Goal: Book appointment/travel/reservation

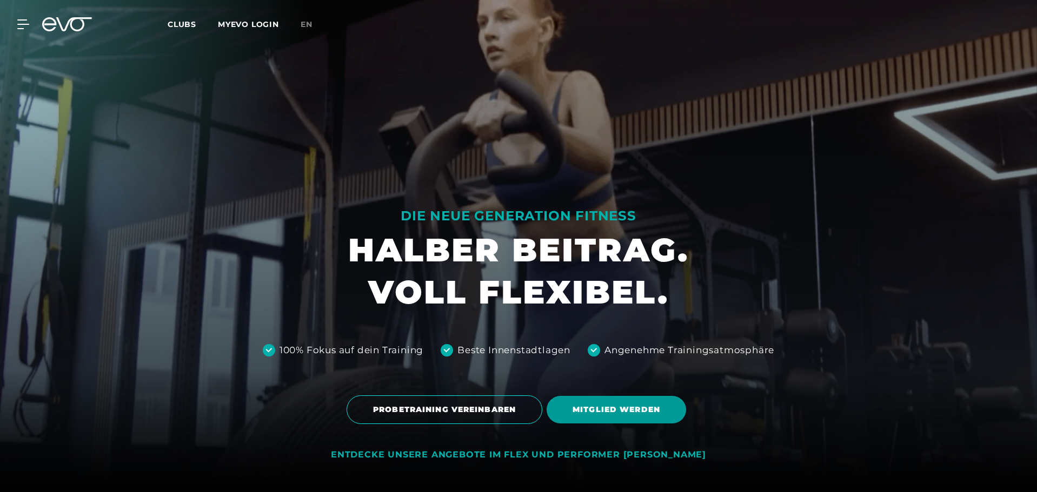
click at [608, 408] on span "MITGLIED WERDEN" at bounding box center [616, 409] width 88 height 11
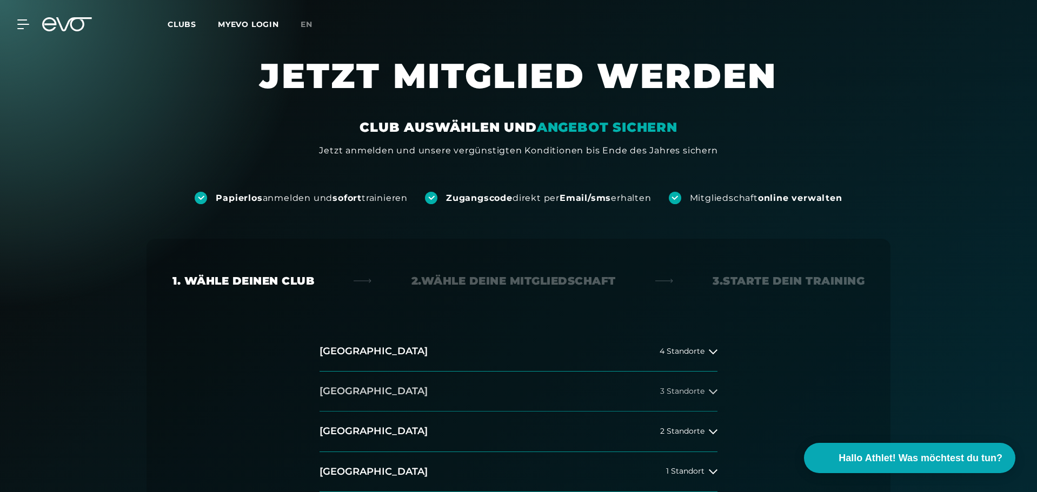
click at [539, 384] on button "[GEOGRAPHIC_DATA] 3 Standorte" at bounding box center [518, 392] width 398 height 40
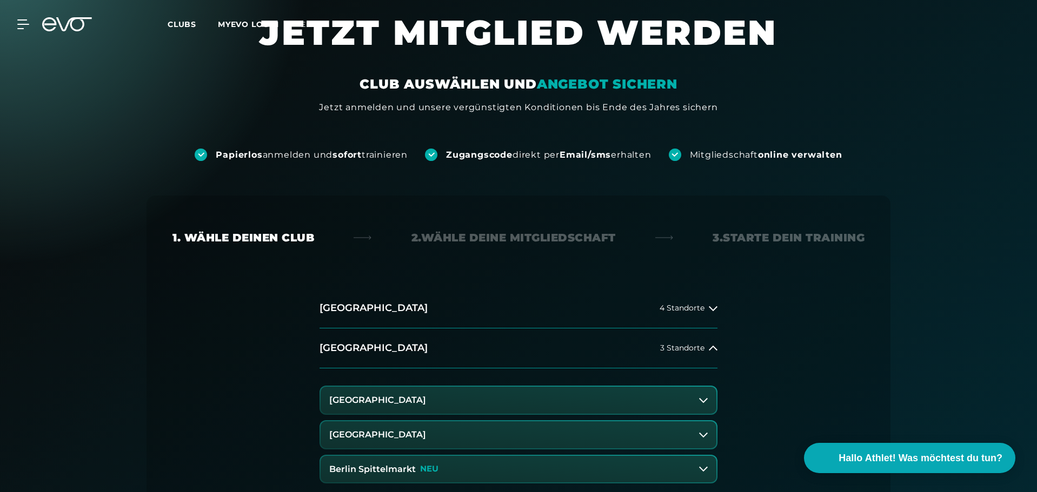
scroll to position [162, 0]
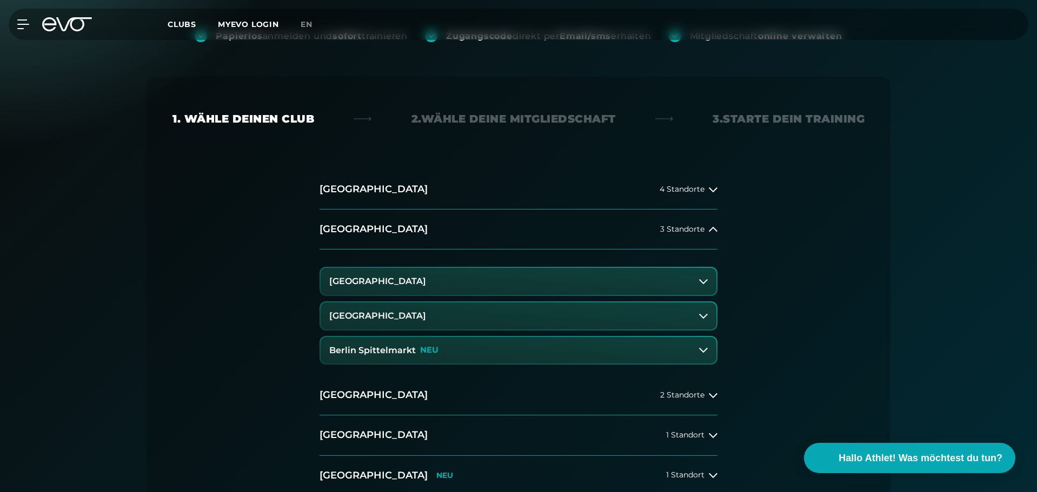
click at [424, 317] on h3 "[GEOGRAPHIC_DATA]" at bounding box center [377, 316] width 97 height 10
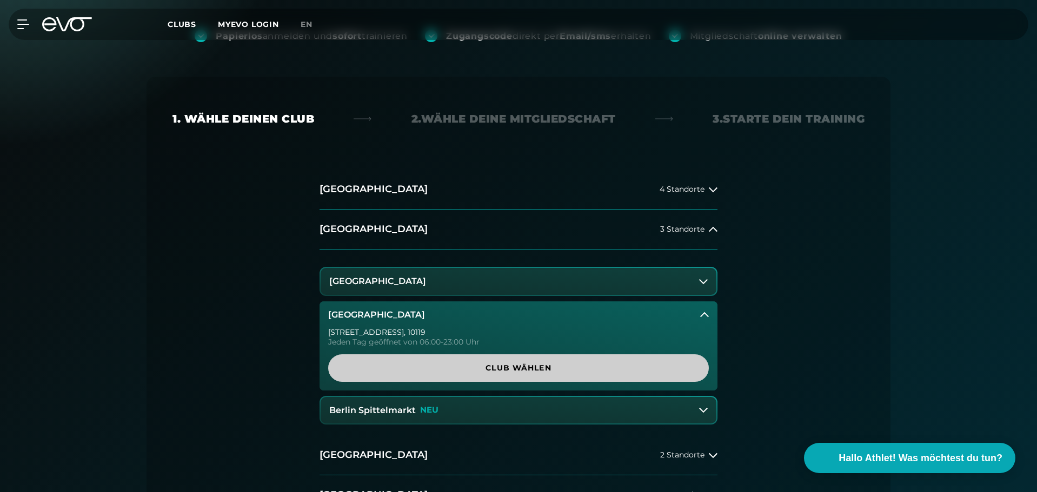
click at [493, 369] on span "Club wählen" at bounding box center [518, 368] width 329 height 11
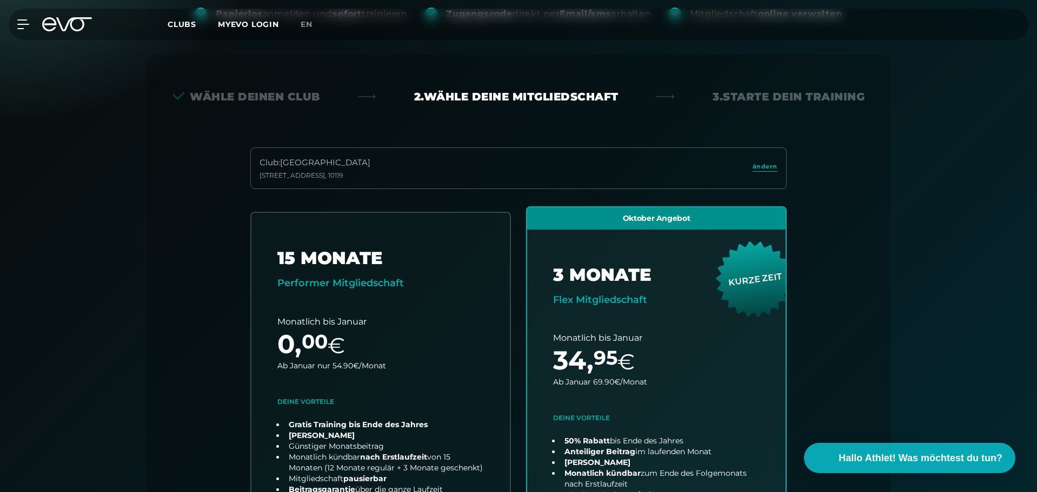
scroll to position [216, 0]
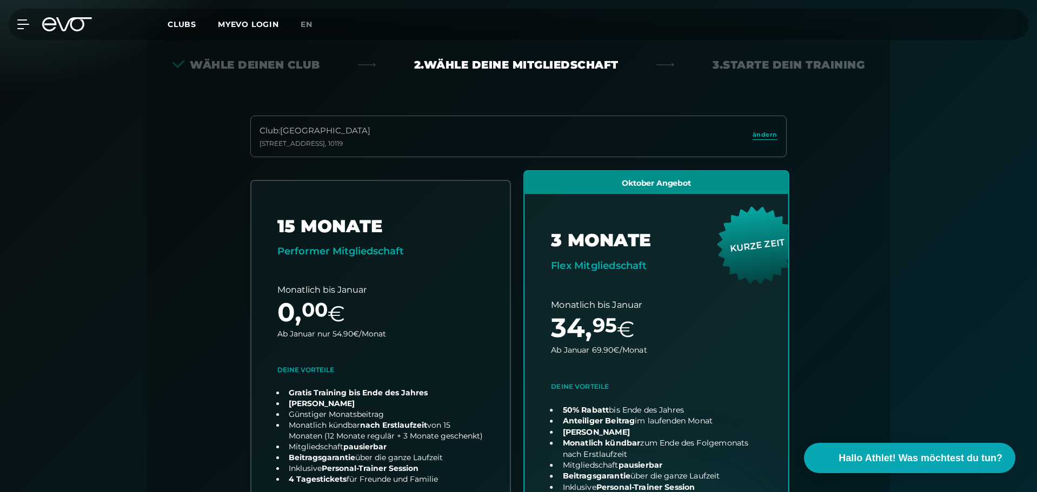
click at [659, 295] on link "choose plan" at bounding box center [656, 383] width 264 height 425
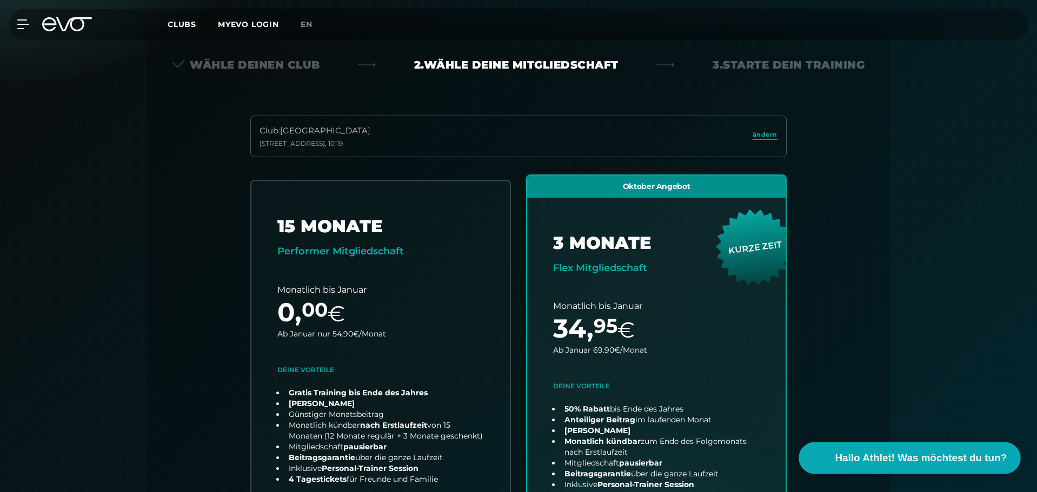
click at [864, 467] on button "Hallo Athlet! Was möchtest du tun?" at bounding box center [910, 459] width 222 height 32
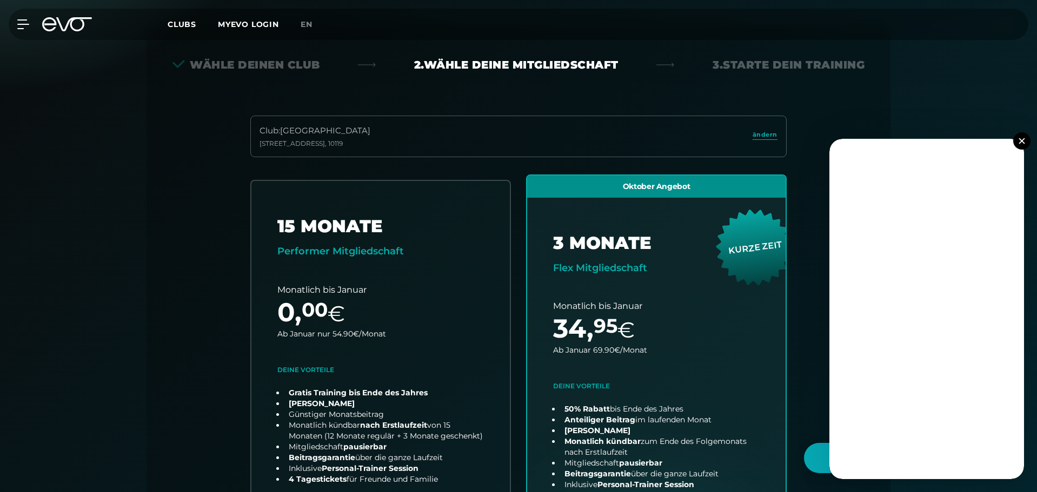
click at [186, 22] on span "Clubs" at bounding box center [182, 24] width 29 height 10
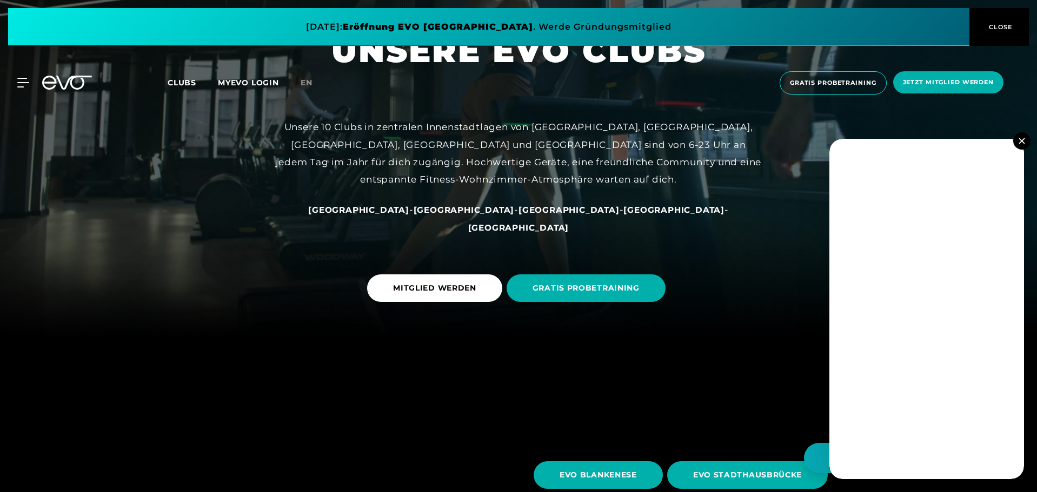
scroll to position [162, 0]
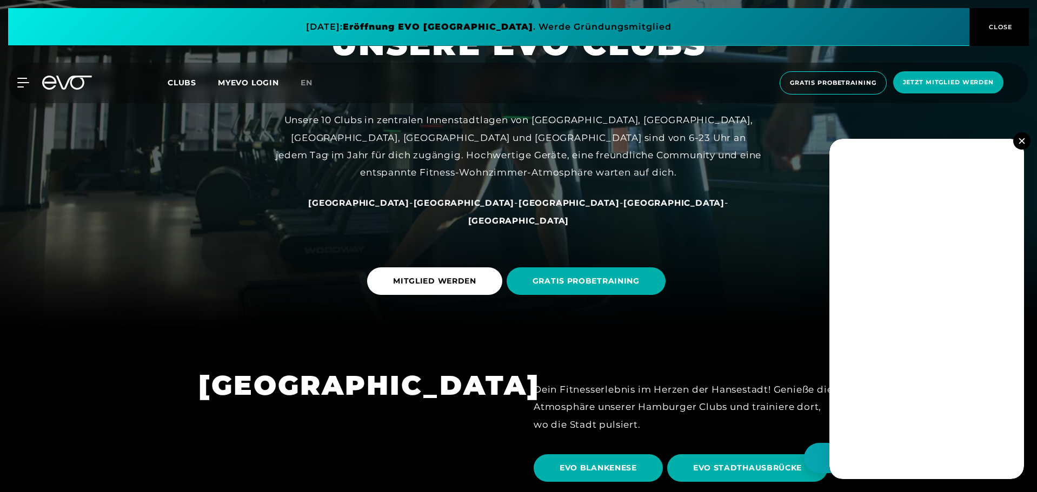
click at [1019, 139] on img at bounding box center [1021, 141] width 6 height 6
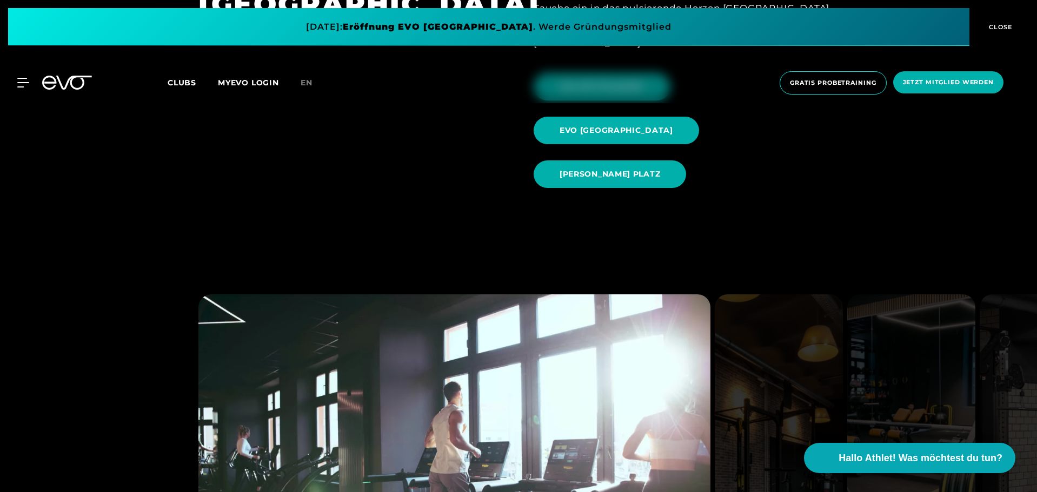
scroll to position [1189, 0]
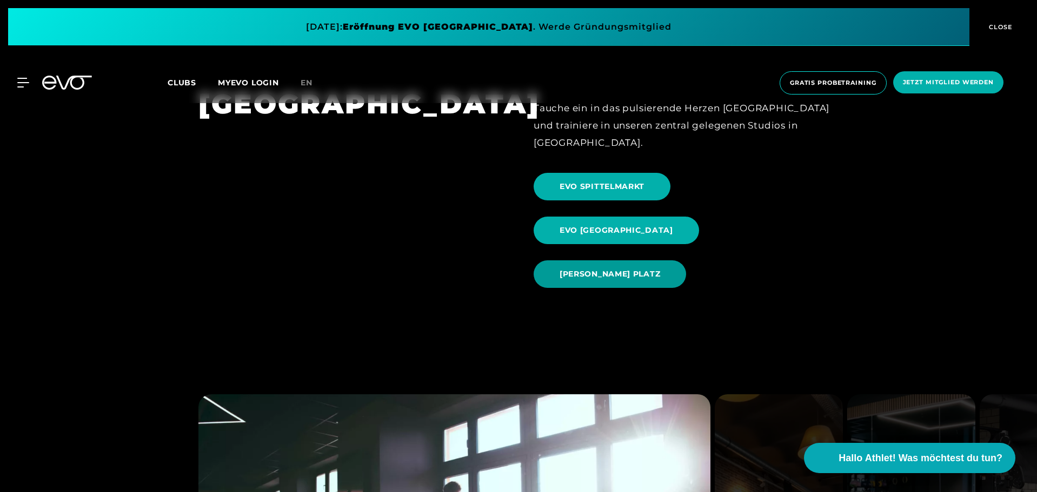
click at [670, 261] on span "[PERSON_NAME] PLATZ" at bounding box center [609, 275] width 152 height 28
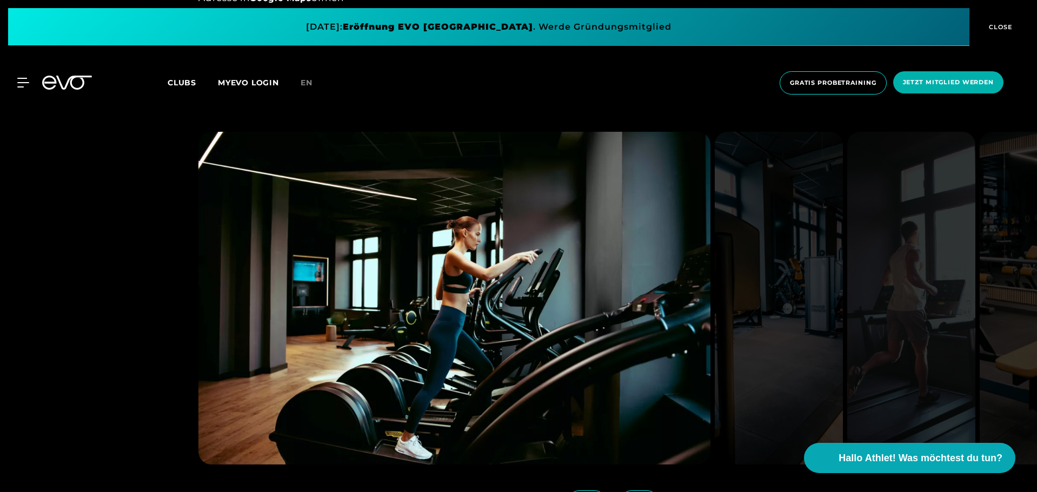
scroll to position [1027, 0]
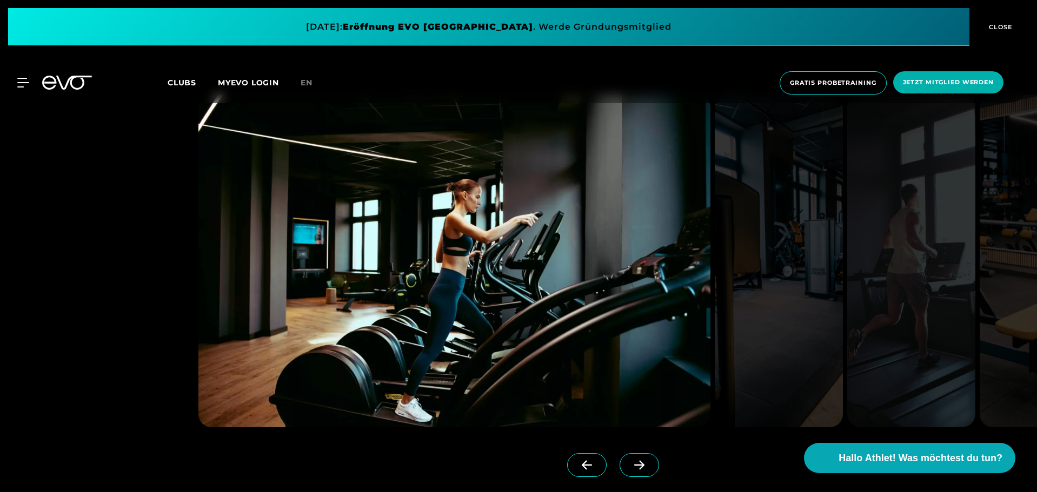
click at [630, 469] on icon at bounding box center [639, 465] width 19 height 10
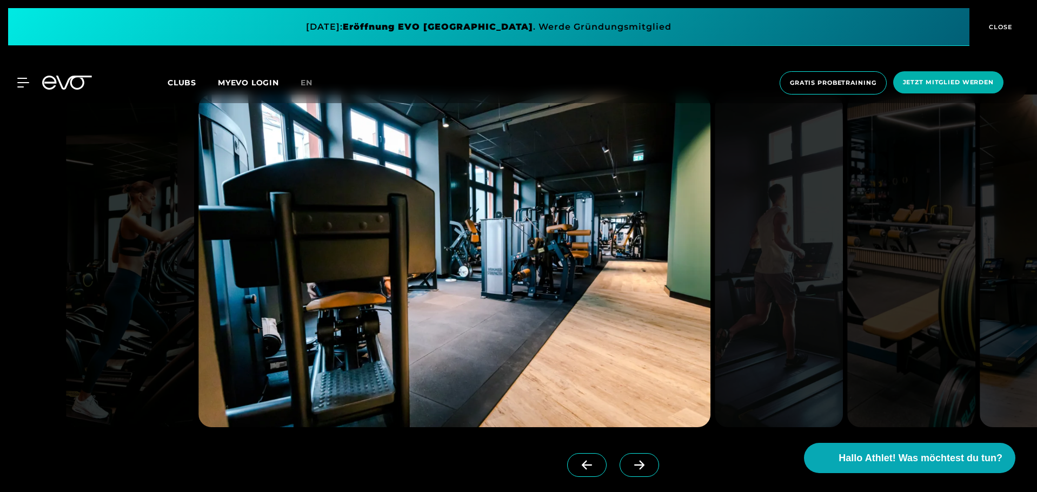
click at [630, 469] on icon at bounding box center [639, 465] width 19 height 10
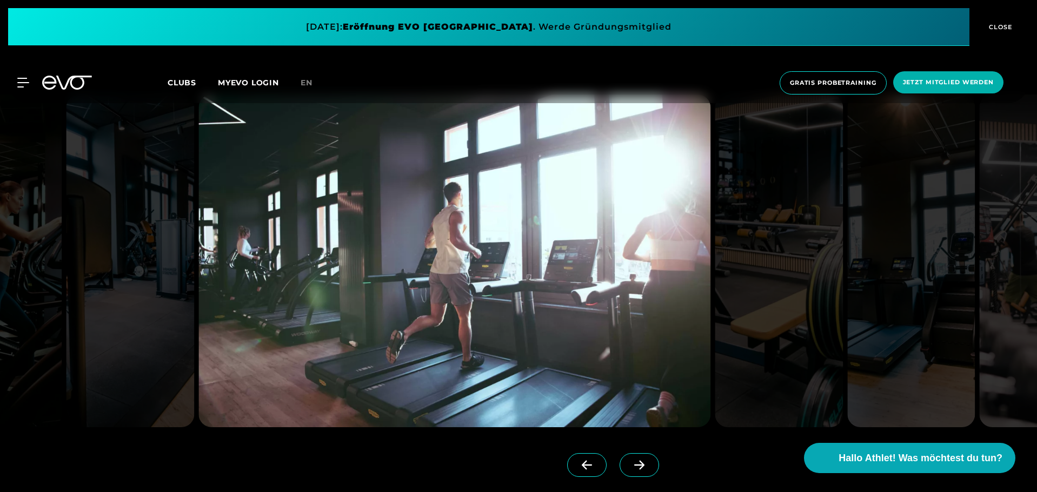
click at [630, 469] on icon at bounding box center [639, 465] width 19 height 10
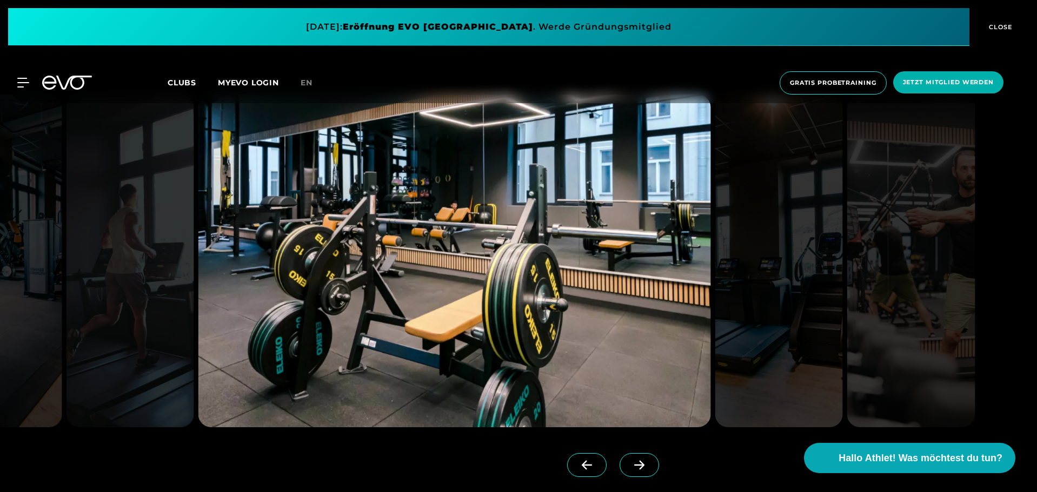
click at [630, 469] on icon at bounding box center [639, 465] width 19 height 10
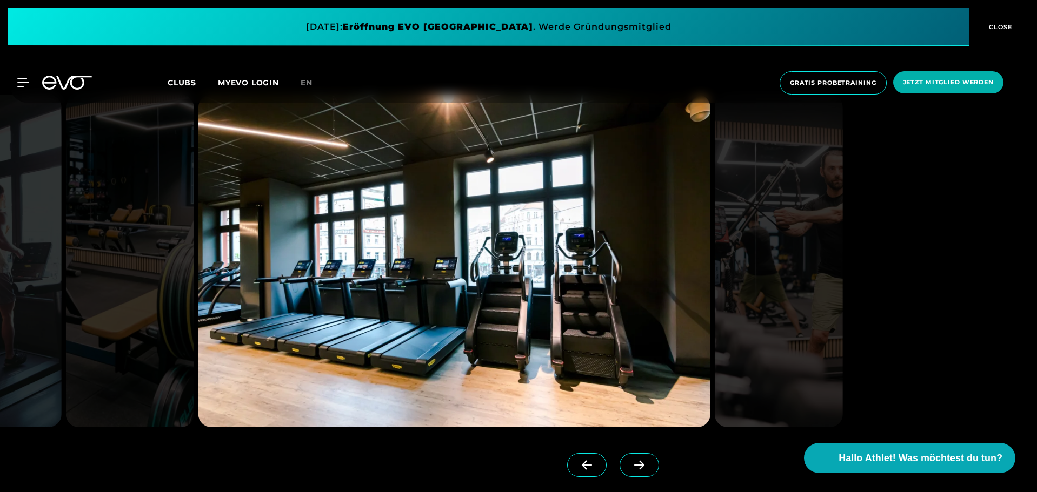
click at [630, 469] on icon at bounding box center [639, 465] width 19 height 10
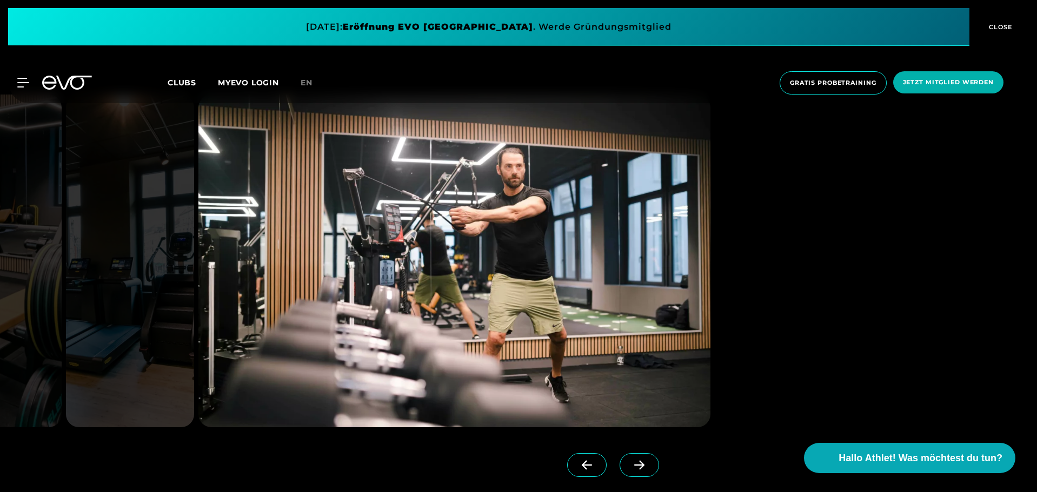
click at [630, 469] on icon at bounding box center [639, 465] width 19 height 10
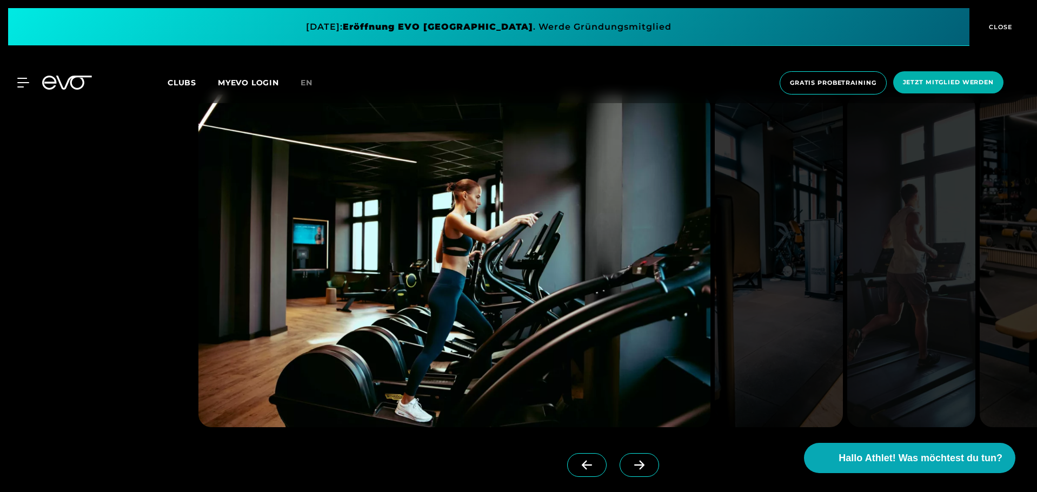
click at [630, 469] on icon at bounding box center [639, 465] width 19 height 10
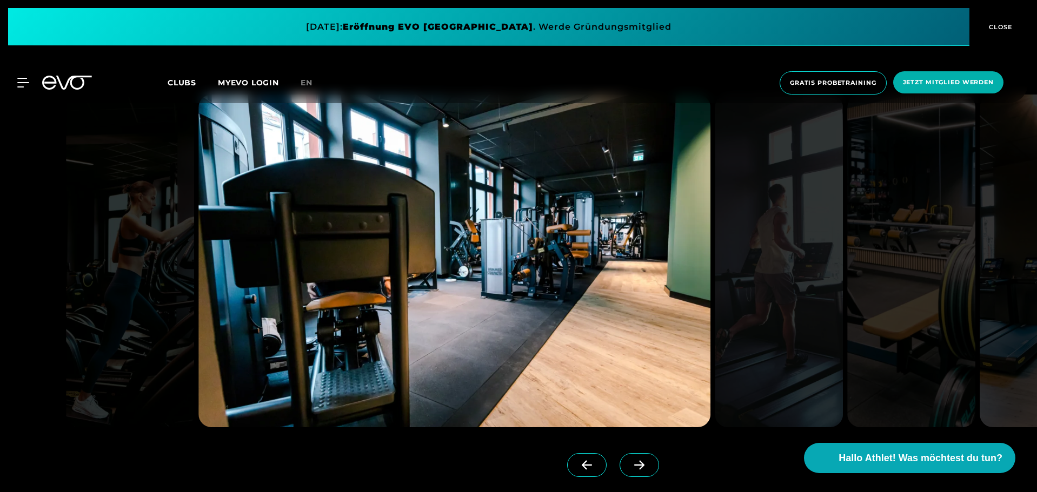
click at [630, 469] on icon at bounding box center [639, 465] width 19 height 10
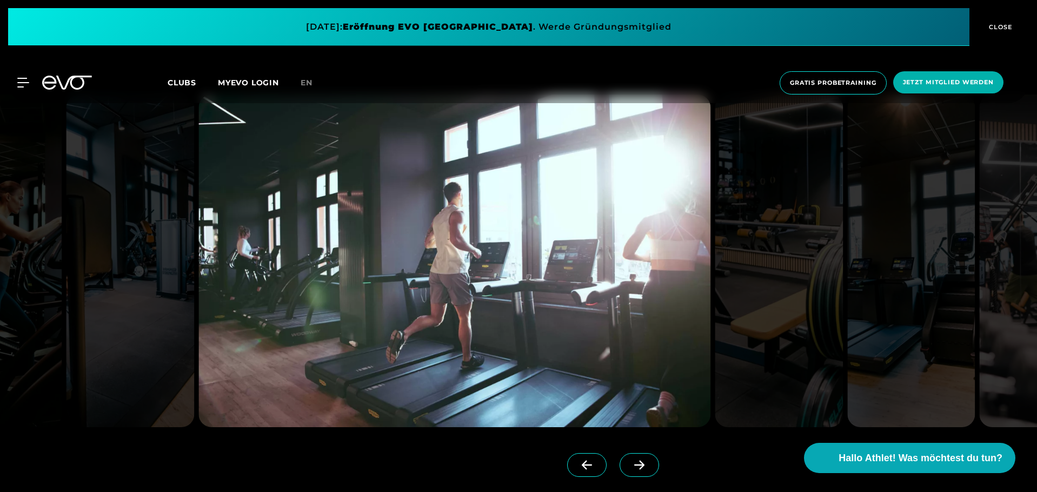
click at [630, 469] on icon at bounding box center [639, 465] width 19 height 10
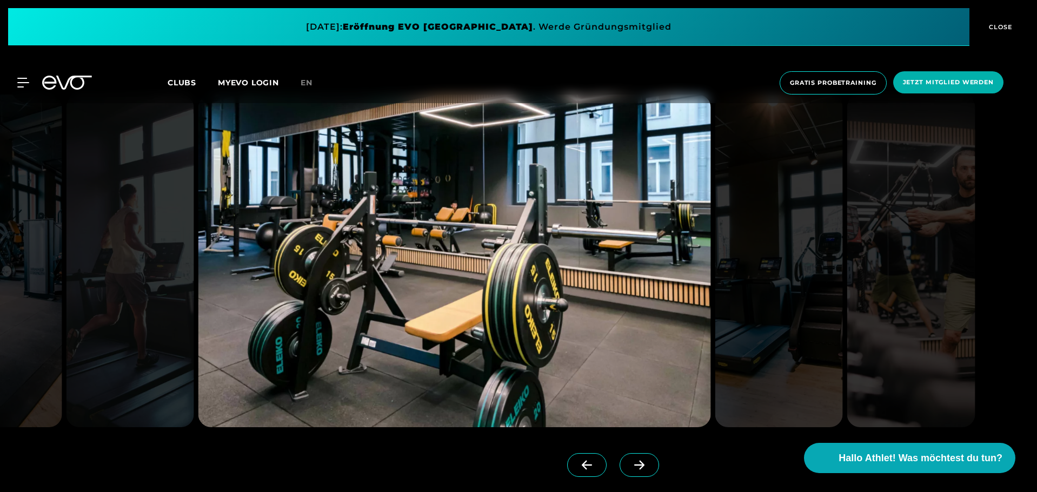
click at [630, 469] on icon at bounding box center [639, 465] width 19 height 10
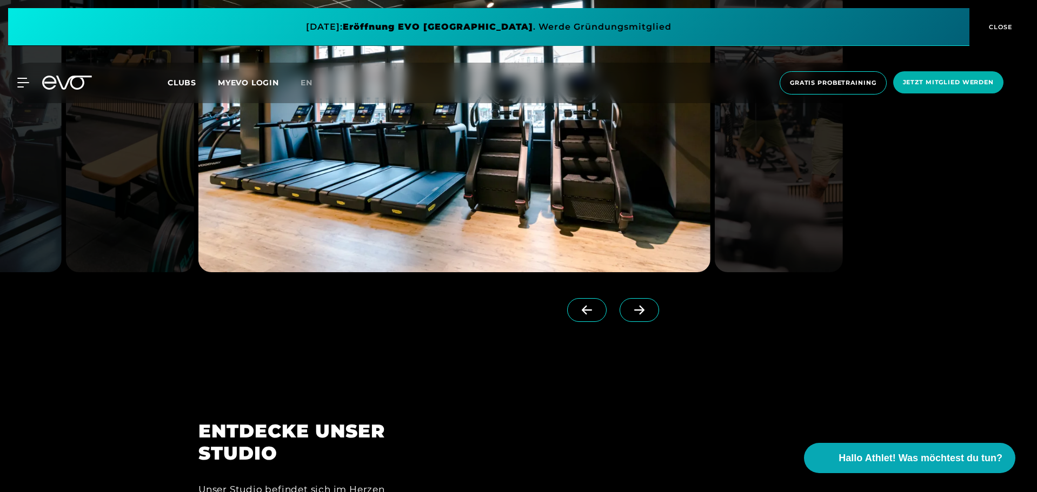
scroll to position [1081, 0]
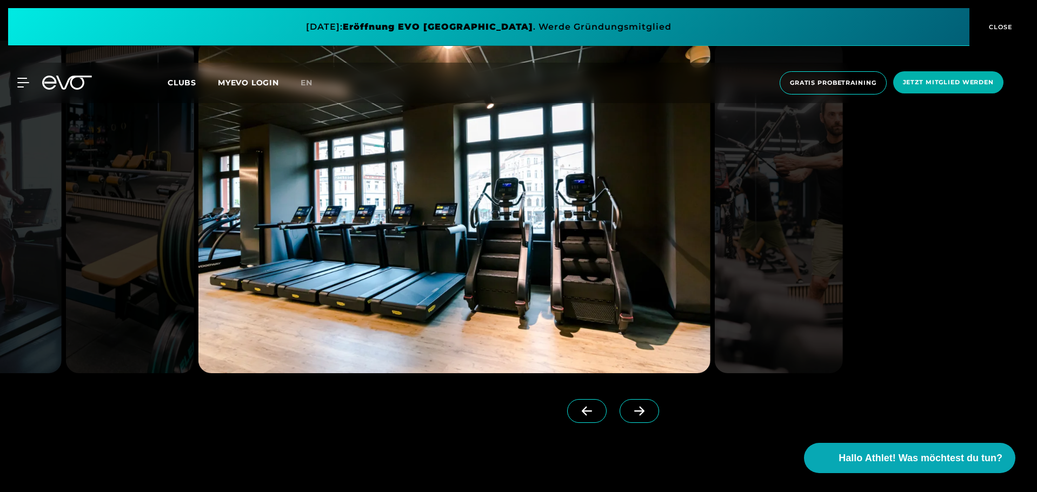
click at [636, 406] on span at bounding box center [638, 411] width 39 height 24
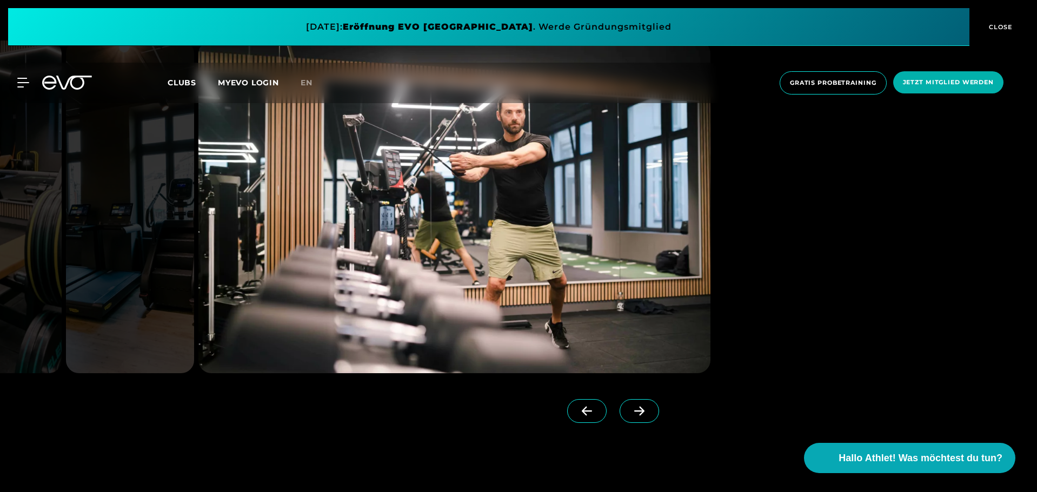
click at [636, 406] on span at bounding box center [638, 411] width 39 height 24
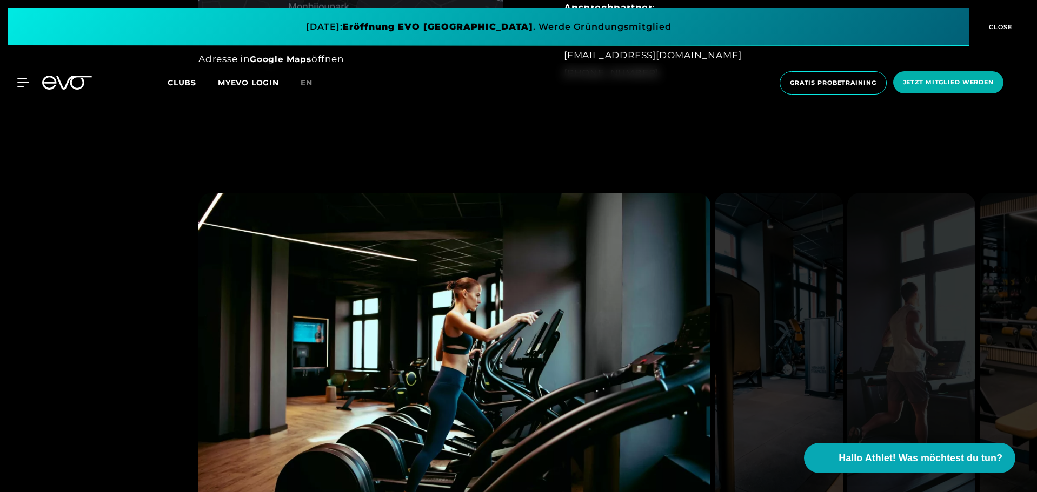
scroll to position [919, 0]
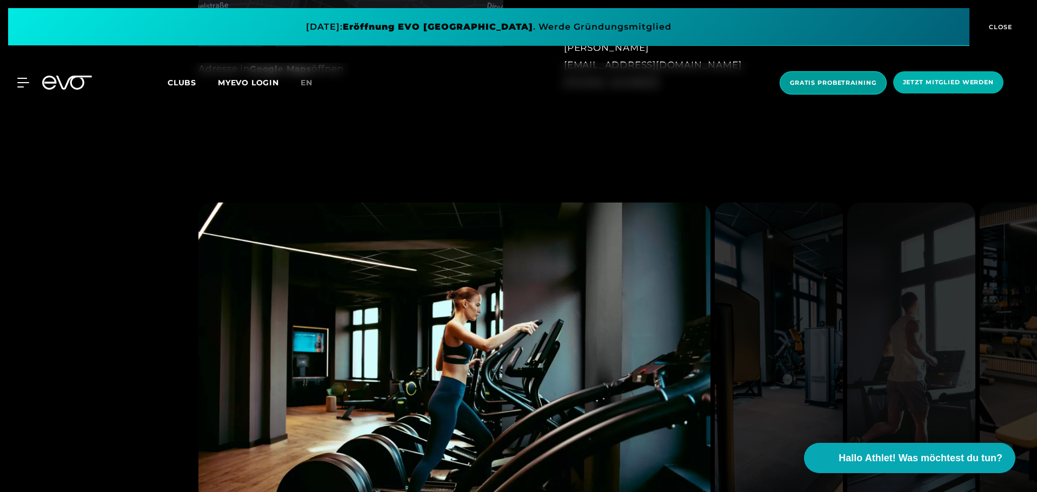
click at [859, 85] on span "Gratis Probetraining" at bounding box center [833, 82] width 86 height 9
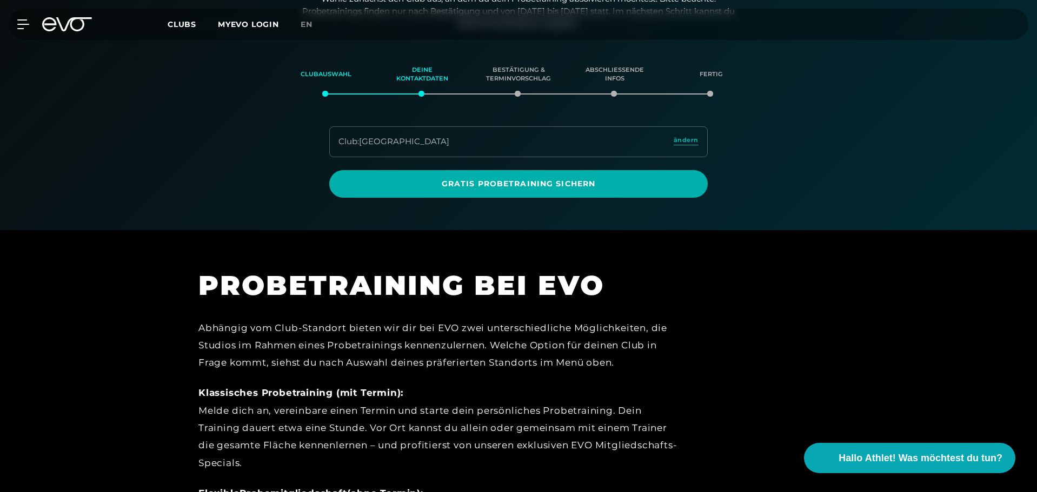
scroll to position [131, 0]
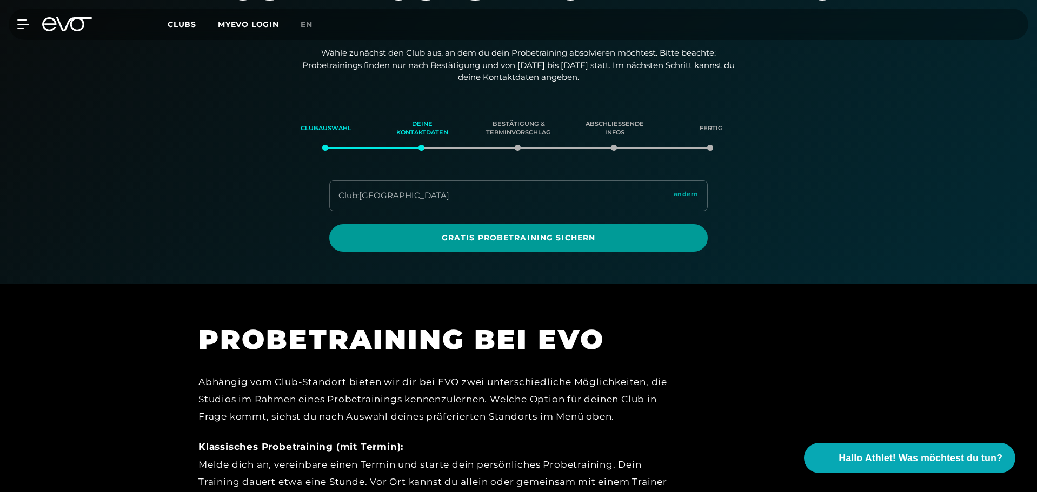
click at [582, 230] on span "Gratis Probetraining sichern" at bounding box center [518, 238] width 378 height 28
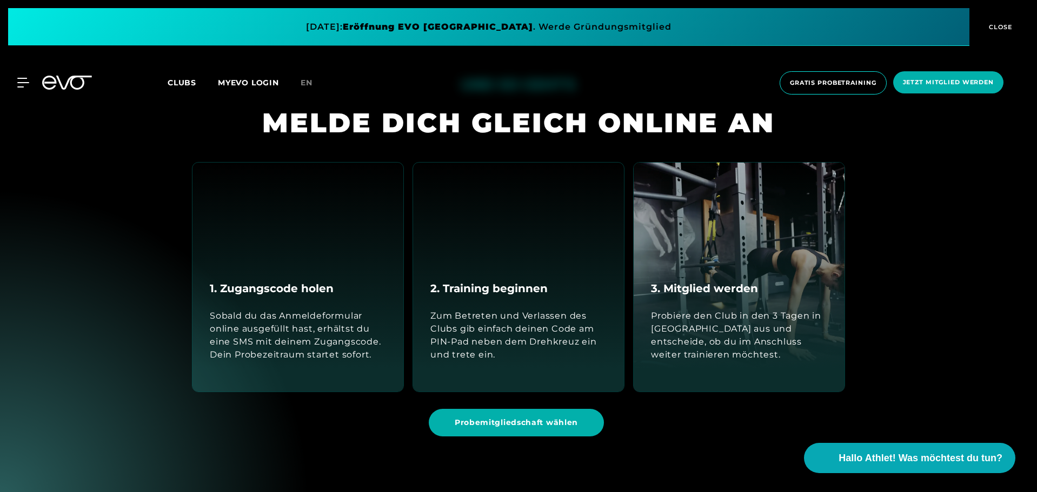
scroll to position [1027, 0]
